Goal: Task Accomplishment & Management: Manage account settings

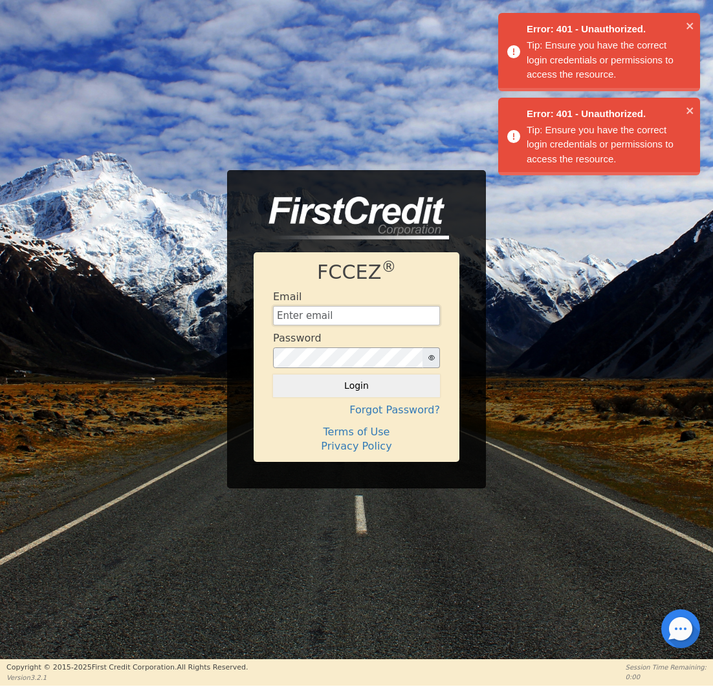
type input "[EMAIL_ADDRESS][DOMAIN_NAME]"
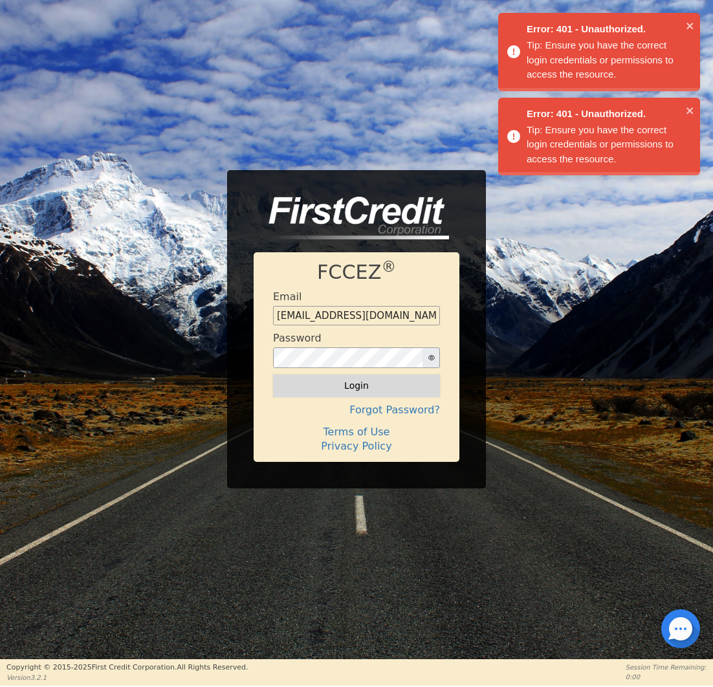
click at [338, 389] on button "Login" at bounding box center [356, 386] width 167 height 22
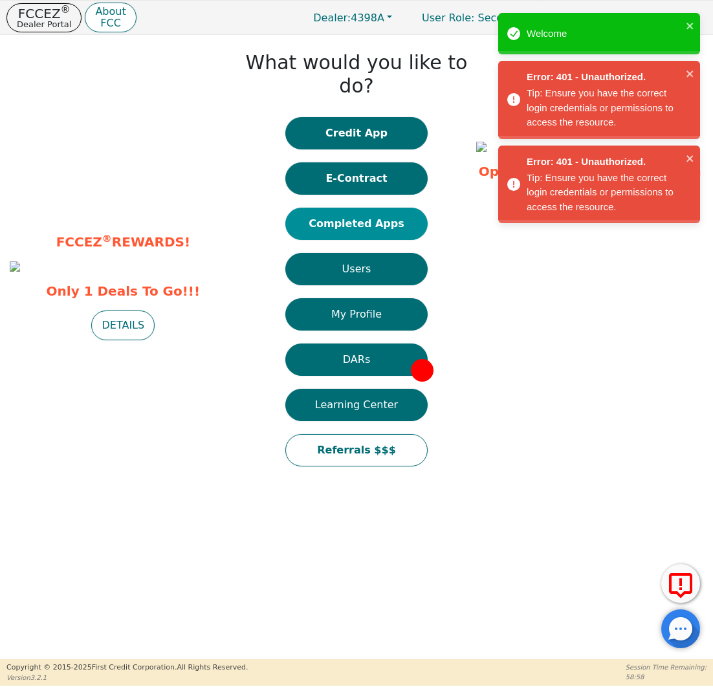
click at [375, 208] on button "Completed Apps" at bounding box center [356, 224] width 142 height 32
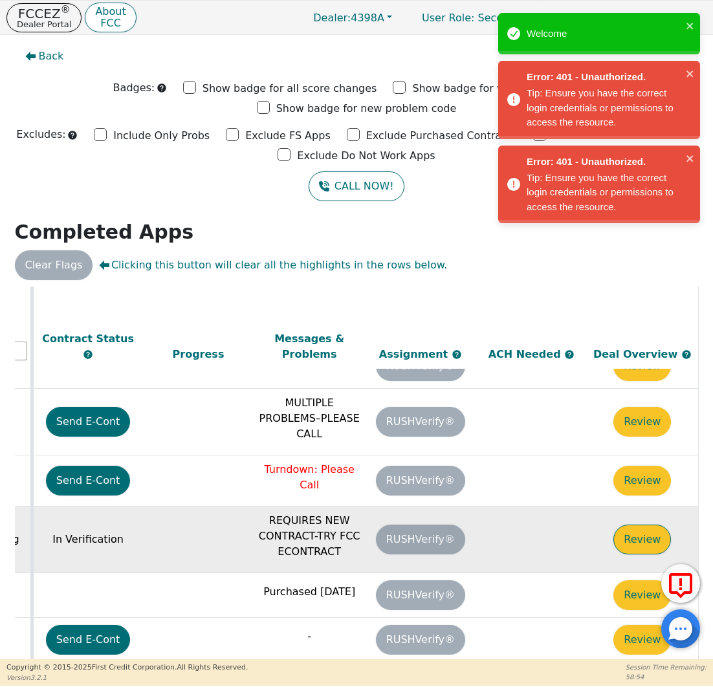
scroll to position [211, 735]
click at [638, 525] on button "Review" at bounding box center [643, 540] width 58 height 30
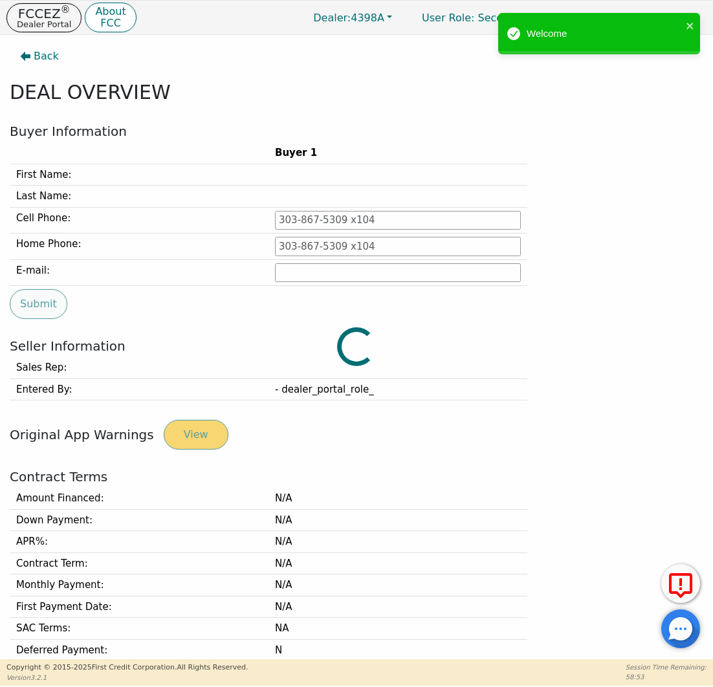
type input "[PHONE_NUMBER]"
type input "[EMAIL_ADDRESS][DOMAIN_NAME]"
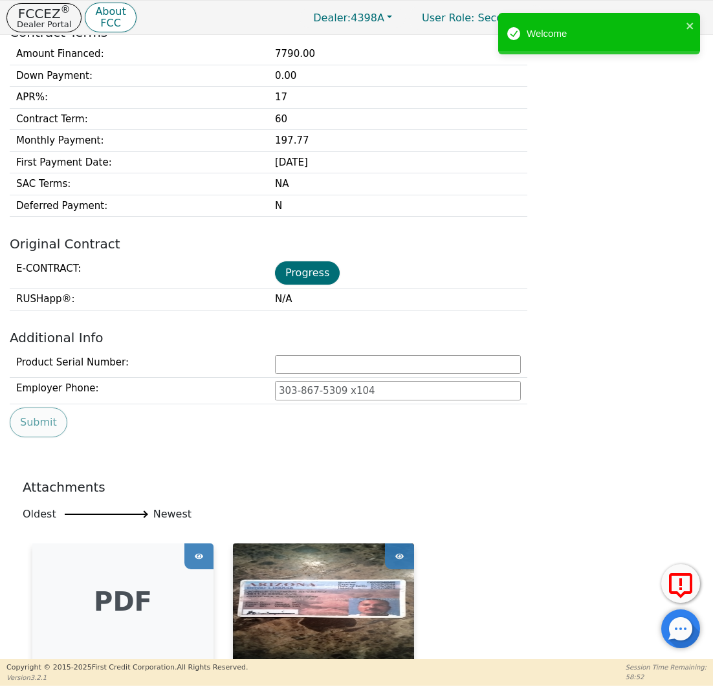
scroll to position [517, 0]
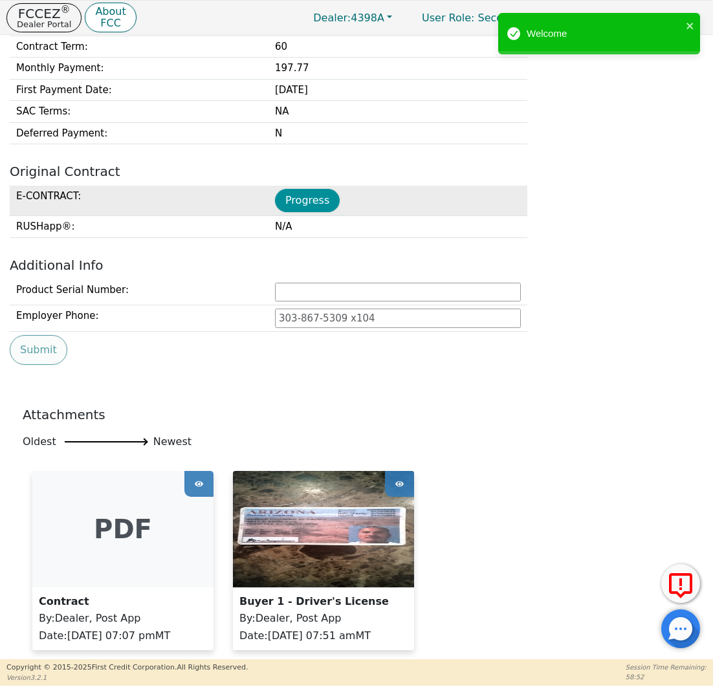
click at [315, 206] on button "Progress" at bounding box center [307, 200] width 65 height 23
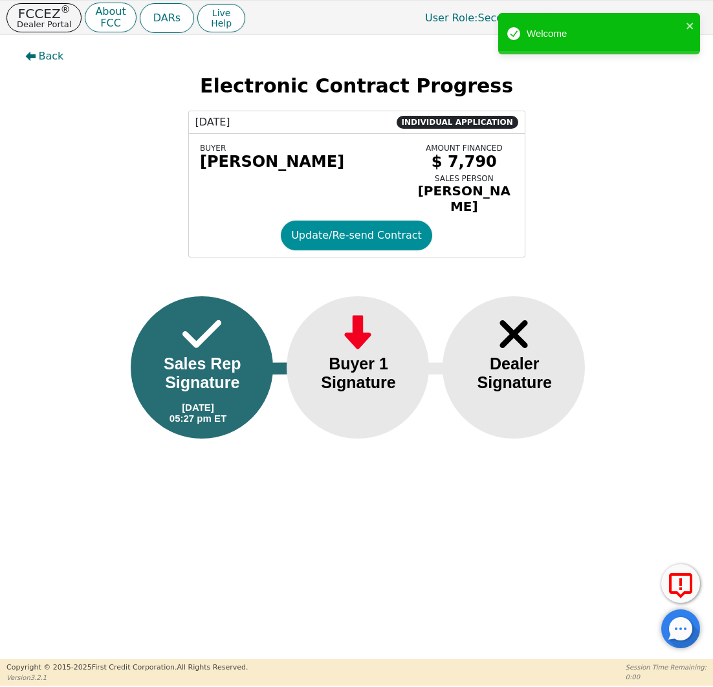
click at [353, 228] on button "Update/Re-send Contract" at bounding box center [356, 236] width 151 height 30
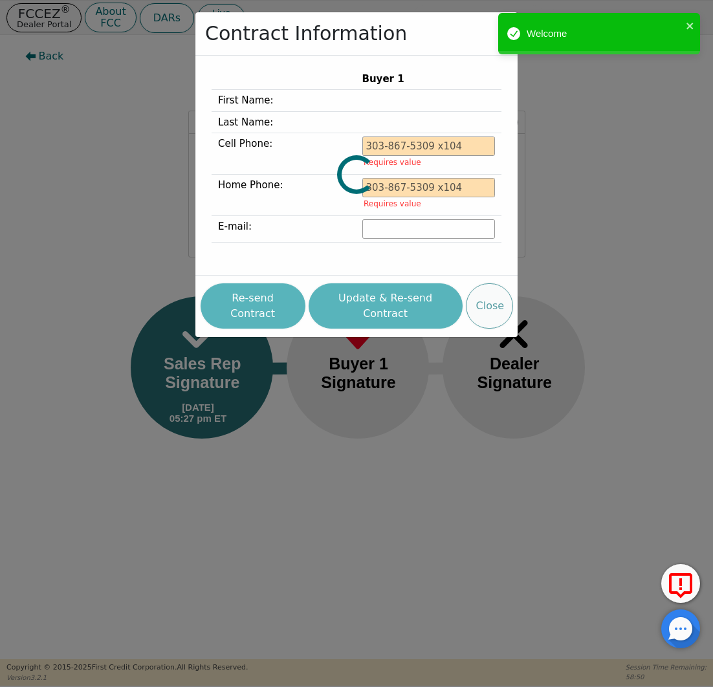
type input "[PHONE_NUMBER]"
type input "[EMAIL_ADDRESS][DOMAIN_NAME]"
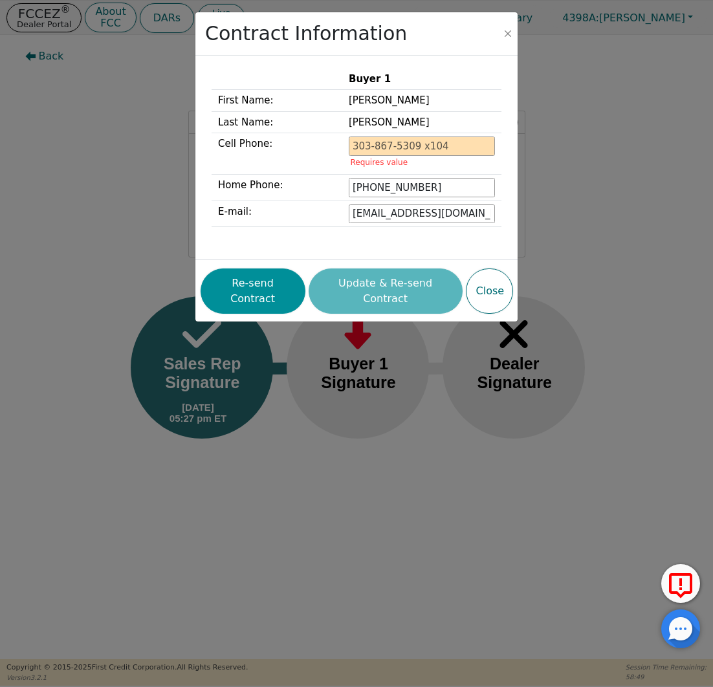
click at [244, 287] on button "Re-send Contract" at bounding box center [253, 291] width 105 height 45
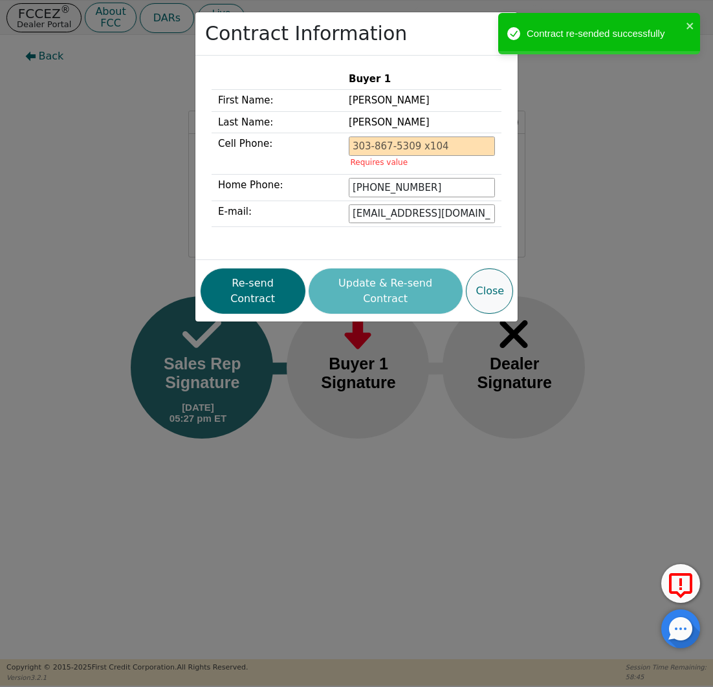
click at [491, 275] on button "Close" at bounding box center [489, 291] width 47 height 45
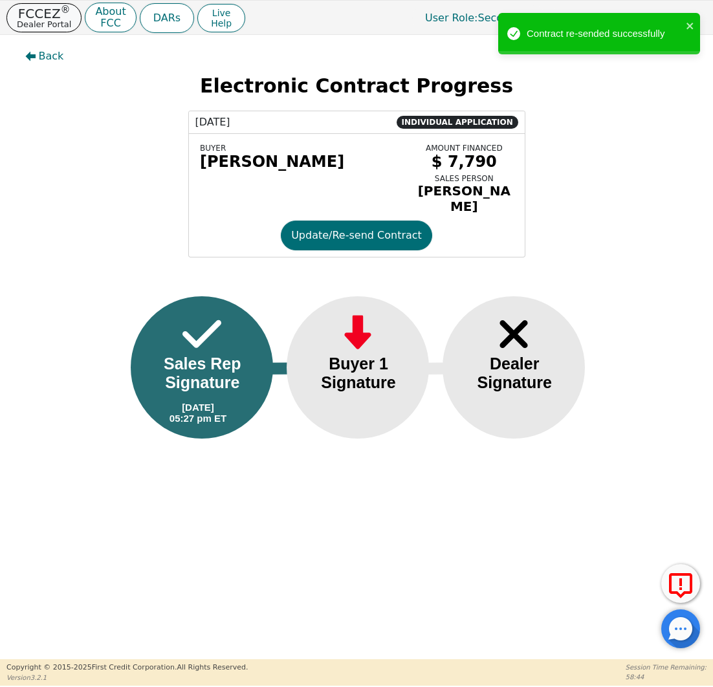
click at [71, 18] on button "FCCEZ ® Dealer Portal" at bounding box center [43, 17] width 75 height 29
